Goal: Navigation & Orientation: Go to known website

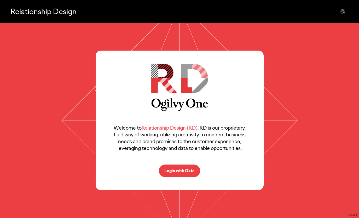
click at [189, 171] on p "Login with Okta" at bounding box center [179, 171] width 30 height 4
click at [188, 170] on p "Login with Okta" at bounding box center [179, 171] width 30 height 4
click at [173, 176] on button "Login with Okta" at bounding box center [179, 171] width 41 height 13
